Goal: Use online tool/utility: Use online tool/utility

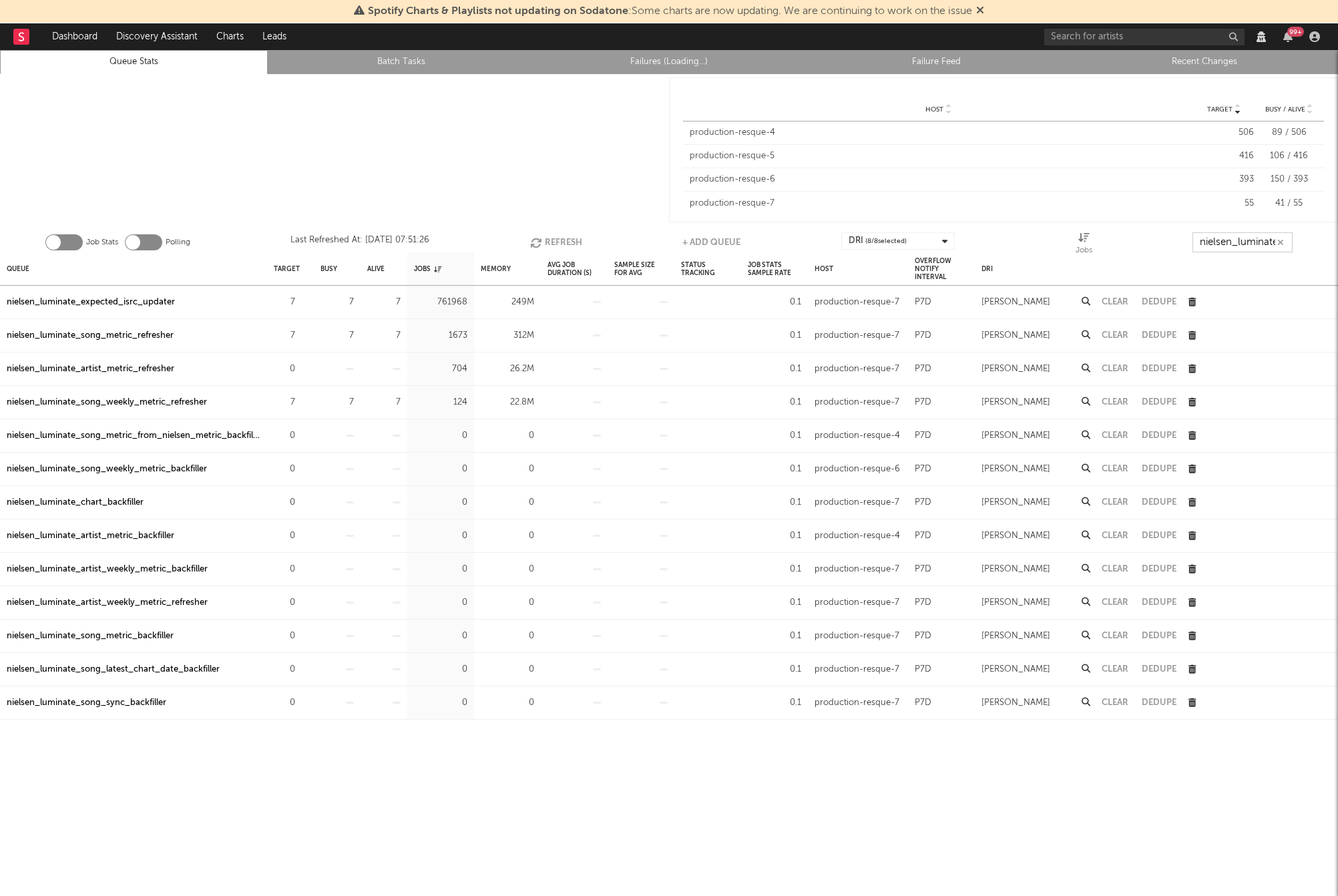
click at [1232, 245] on input "nielsen_luminate" at bounding box center [1243, 242] width 100 height 20
click at [89, 501] on div "nielsen_luminate_chart_backfiller" at bounding box center [74, 503] width 137 height 16
click at [539, 241] on icon "button" at bounding box center [538, 243] width 15 height 11
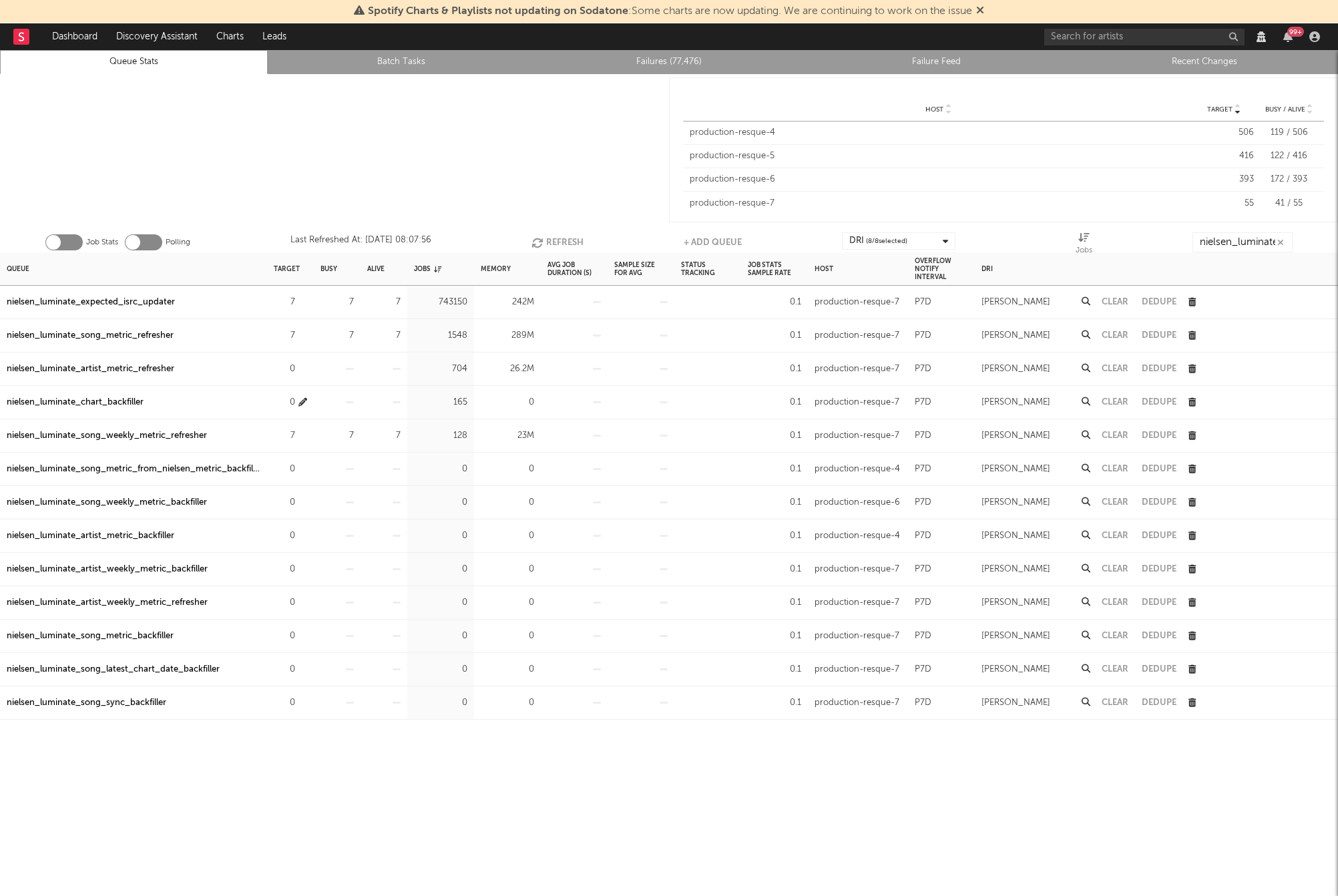
click at [292, 396] on div "0" at bounding box center [285, 403] width 21 height 16
click at [299, 401] on icon "button" at bounding box center [303, 402] width 9 height 9
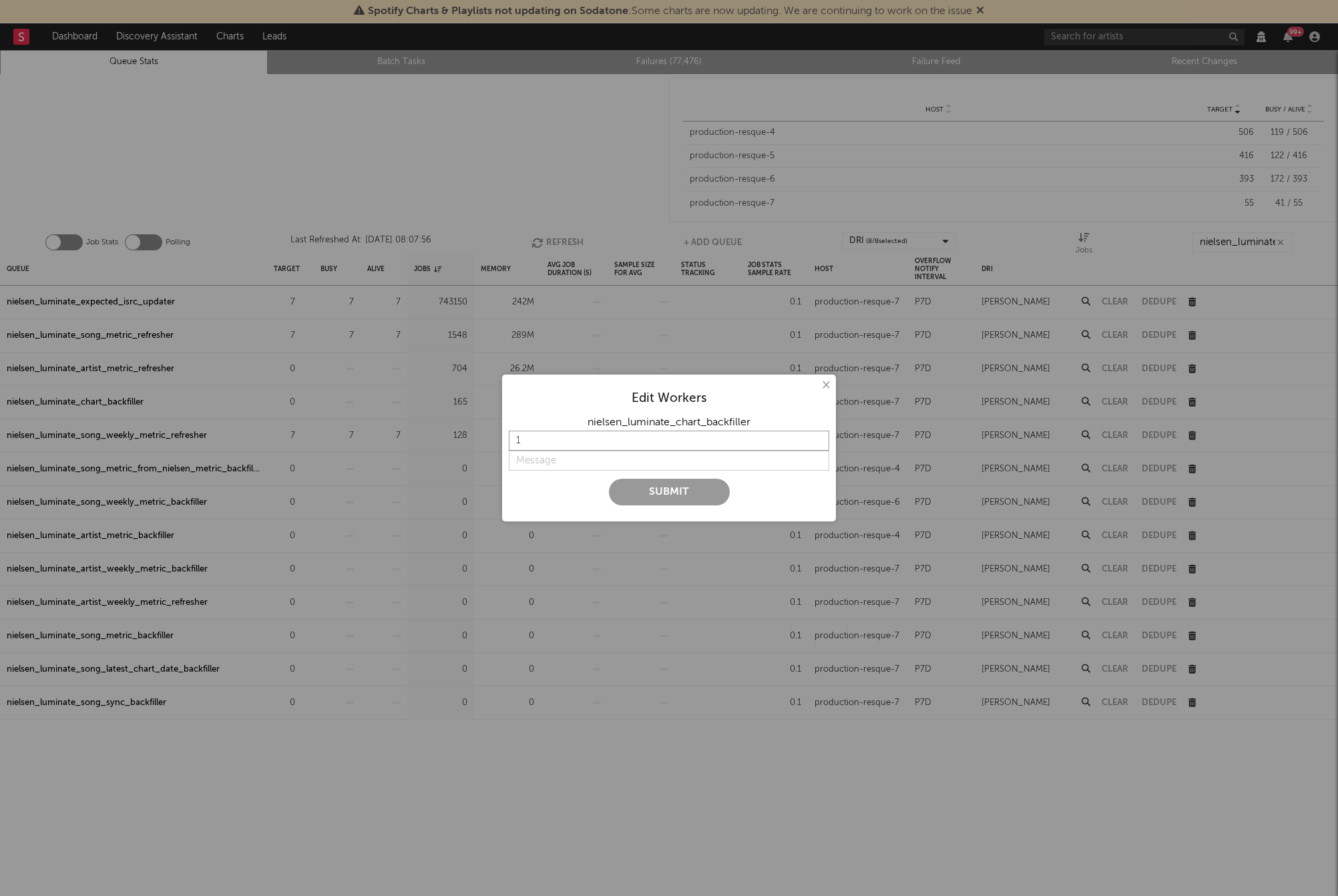
click at [560, 444] on input "1" at bounding box center [669, 440] width 321 height 20
type input "2"
click at [552, 459] on input "string" at bounding box center [669, 461] width 321 height 20
type input "Backfill charts"
click at [635, 489] on button "Submit" at bounding box center [669, 492] width 121 height 27
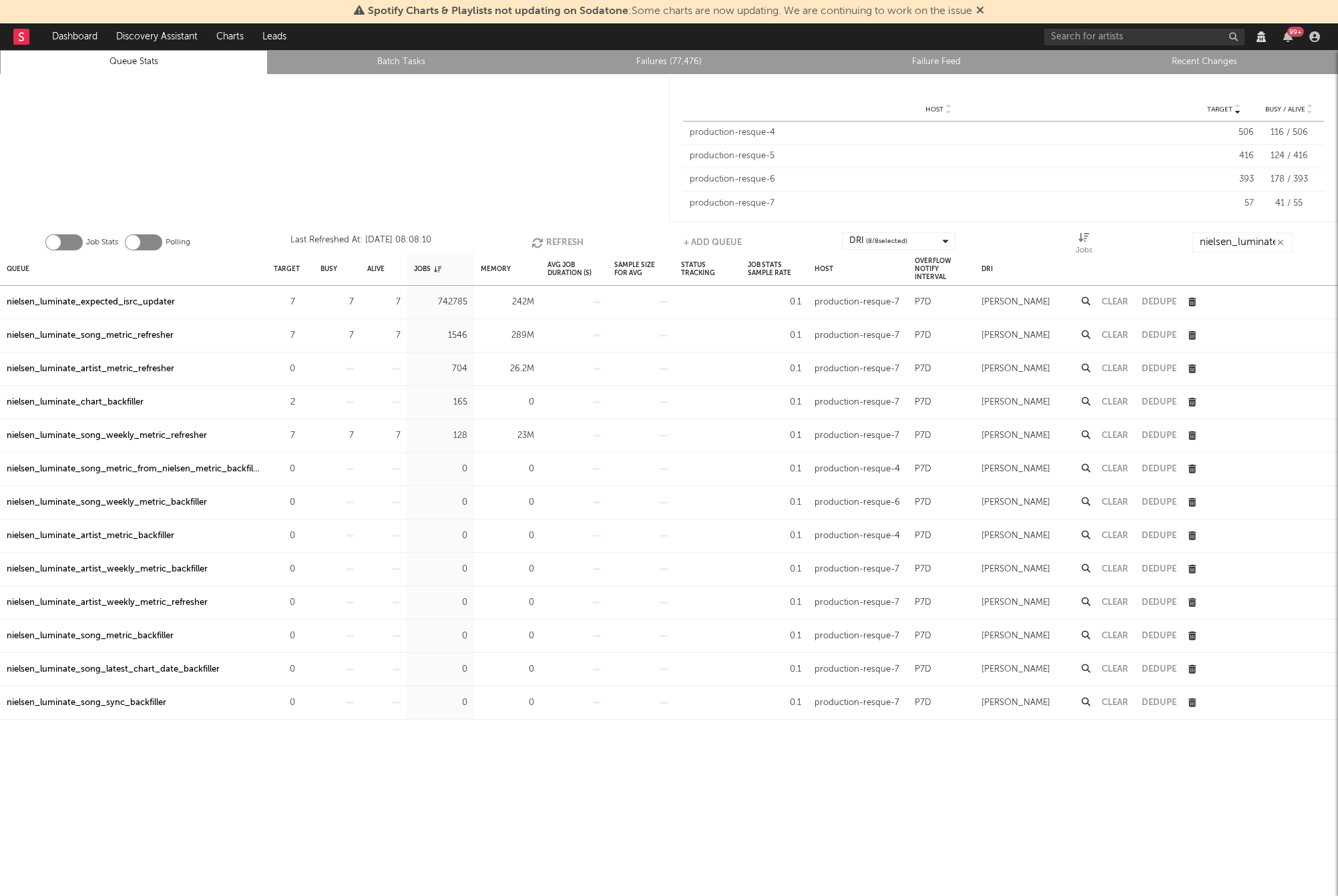
click at [205, 176] on div at bounding box center [335, 150] width 669 height 151
click at [103, 295] on div "nielsen_luminate_expected_isrc_updater" at bounding box center [91, 303] width 169 height 16
